Goal: Feedback & Contribution: Leave review/rating

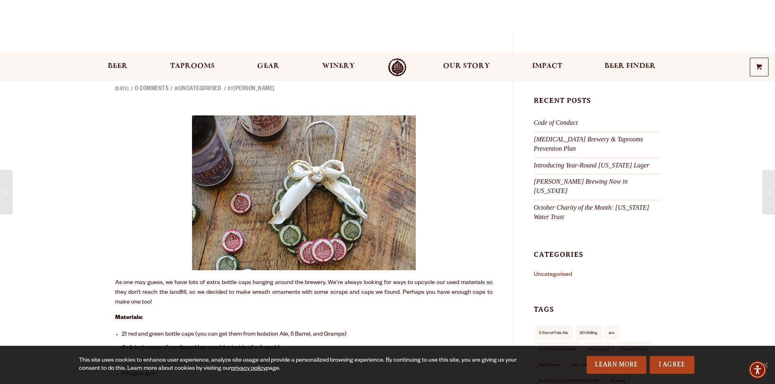
scroll to position [122, 0]
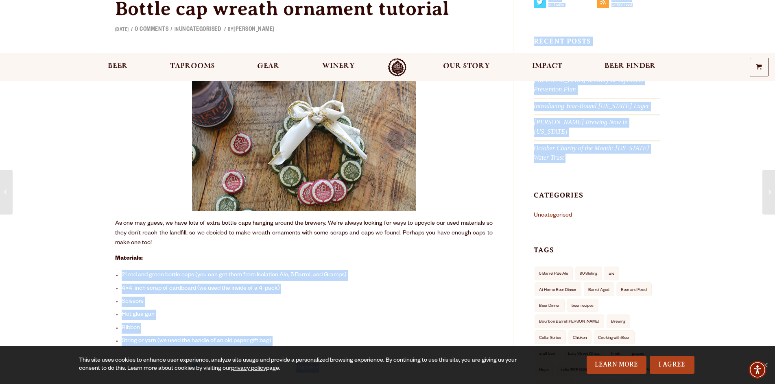
drag, startPoint x: 106, startPoint y: 186, endPoint x: 171, endPoint y: 214, distance: 71.0
click at [166, 212] on p "As one may guess, we have lots of extra bottle caps hanging around the brewery.…" at bounding box center [303, 150] width 377 height 196
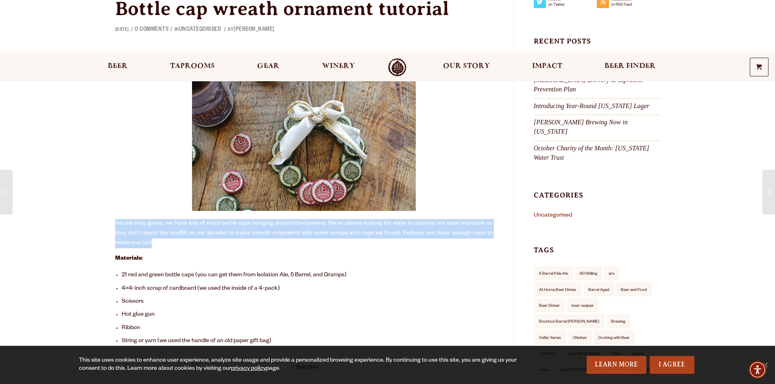
drag, startPoint x: 166, startPoint y: 212, endPoint x: 116, endPoint y: 194, distance: 54.2
click at [116, 194] on p "As one may guess, we have lots of extra bottle caps hanging around the brewery.…" at bounding box center [303, 150] width 377 height 196
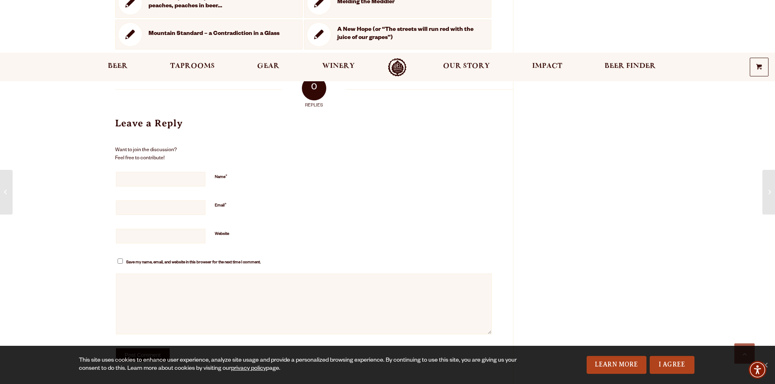
scroll to position [1902, 0]
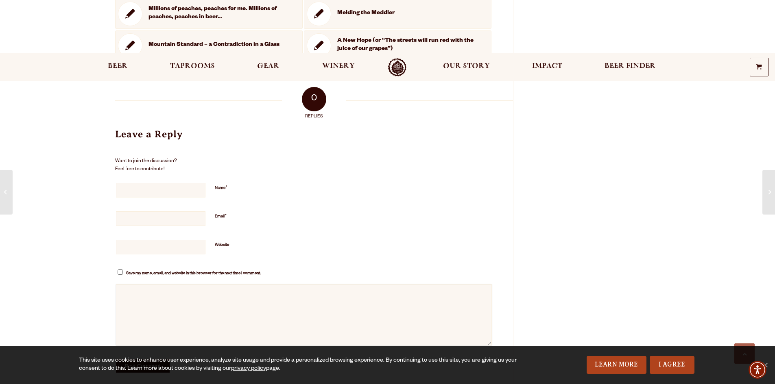
click at [200, 285] on textarea "Comment *" at bounding box center [304, 315] width 376 height 61
paste textarea "These ornaments are not only fun to make, but they also spark conversation and …"
type textarea "These ornaments are not only fun to make, but they also spark conversation and …"
click at [170, 183] on input "Name *" at bounding box center [160, 190] width 89 height 15
click at [146, 183] on input "Name *" at bounding box center [160, 190] width 89 height 15
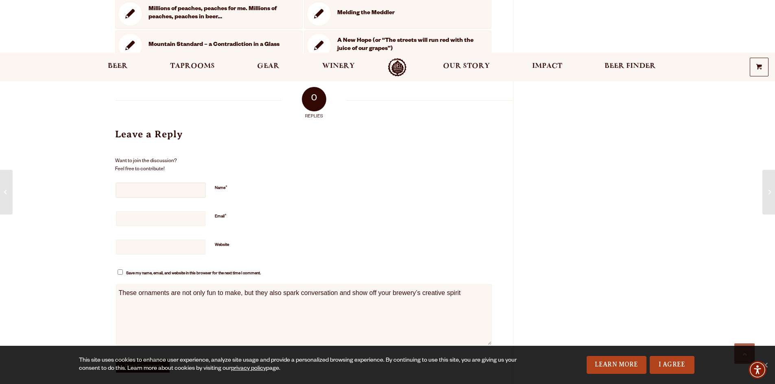
paste input "카지노사이트 제작"
type input "카지노사이트 제작"
click at [119, 212] on input "Email *" at bounding box center [160, 219] width 89 height 15
click at [187, 212] on input "Email *" at bounding box center [160, 219] width 89 height 15
paste input "[EMAIL_ADDRESS][DOMAIN_NAME]"
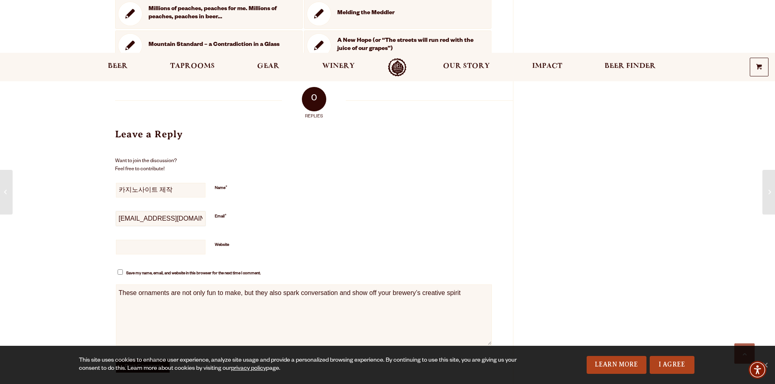
type input "[EMAIL_ADDRESS][DOMAIN_NAME]"
click at [159, 240] on input "Website" at bounding box center [160, 247] width 89 height 15
click at [156, 240] on input "Website" at bounding box center [160, 247] width 89 height 15
paste input "[URL][DOMAIN_NAME]"
type input "[URL][DOMAIN_NAME]"
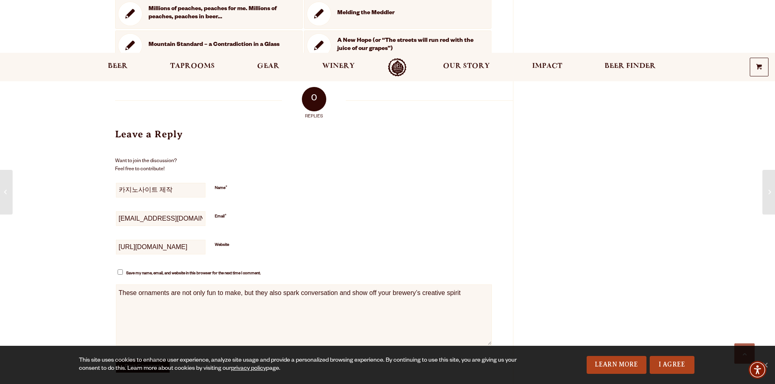
click at [118, 270] on input "Save my name, email, and website in this browser for the next time I comment." at bounding box center [120, 272] width 5 height 5
checkbox input "true"
click at [146, 360] on input "Post Comment" at bounding box center [143, 366] width 54 height 13
